Goal: Transaction & Acquisition: Book appointment/travel/reservation

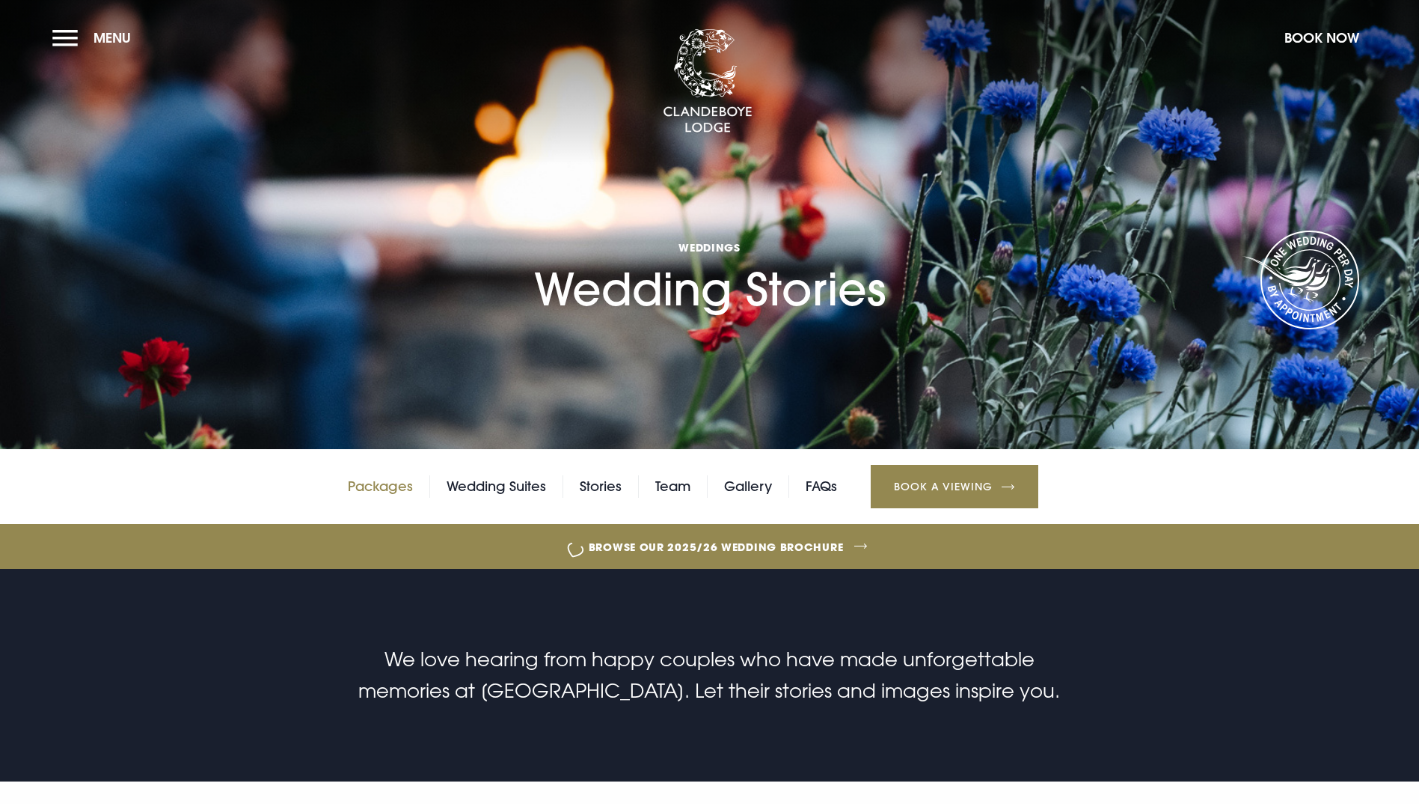
click at [382, 498] on link "Packages" at bounding box center [380, 486] width 65 height 22
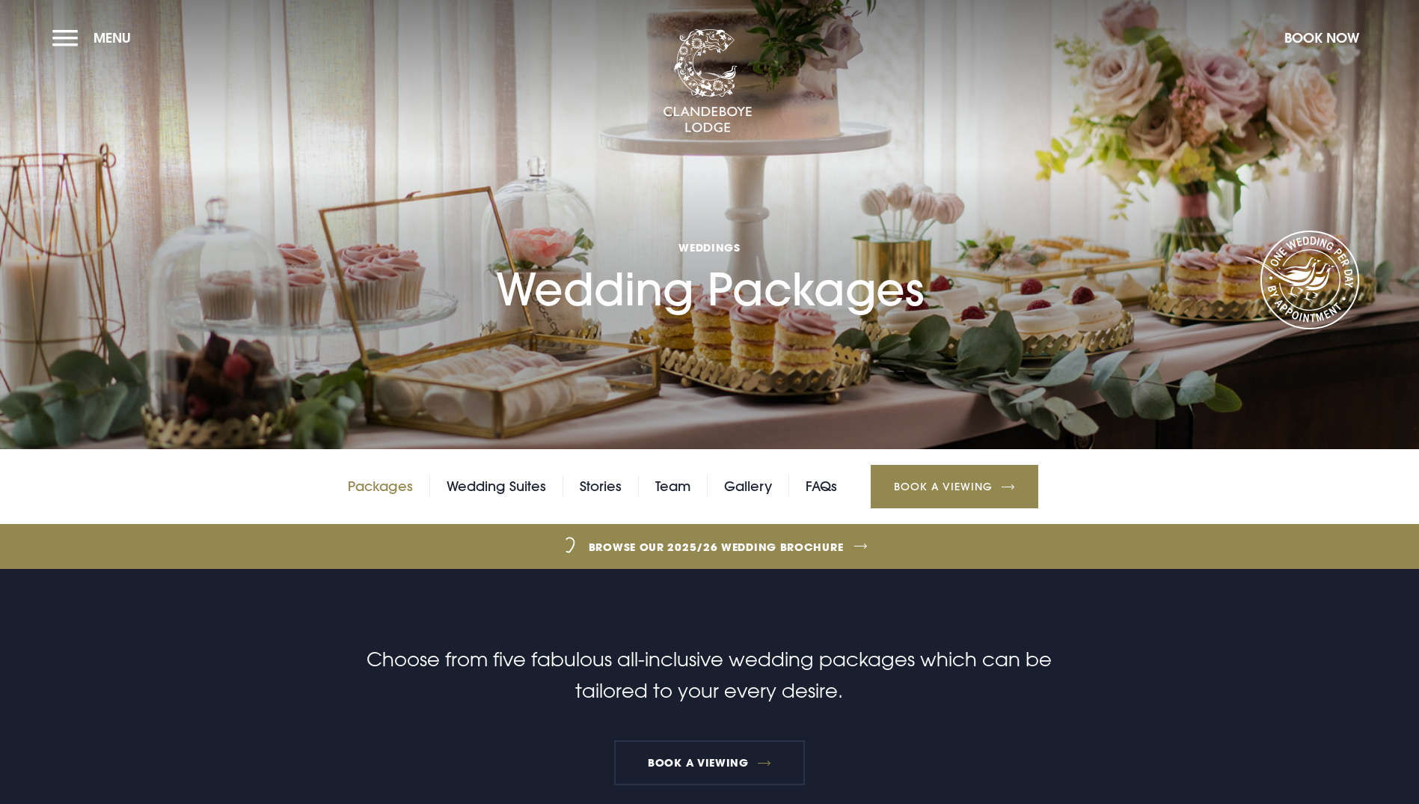
click at [397, 498] on link "Packages" at bounding box center [380, 486] width 65 height 22
